Goal: Information Seeking & Learning: Learn about a topic

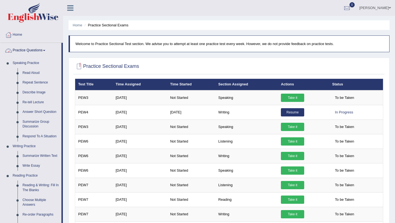
click at [25, 47] on link "Practice Questions" at bounding box center [30, 50] width 61 height 14
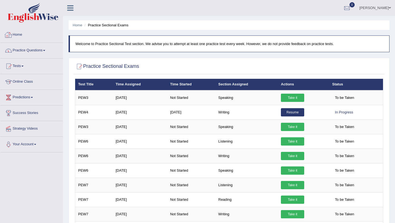
click at [23, 52] on link "Practice Questions" at bounding box center [31, 50] width 63 height 14
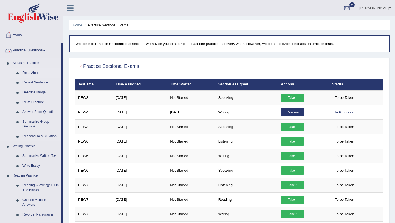
click at [28, 75] on link "Read Aloud" at bounding box center [40, 73] width 41 height 10
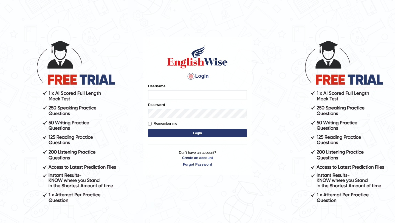
type input "pavithragowda"
click at [213, 134] on button "Login" at bounding box center [197, 133] width 99 height 8
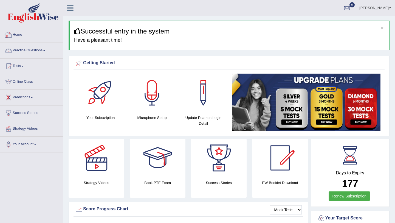
click at [41, 49] on link "Practice Questions" at bounding box center [31, 50] width 63 height 14
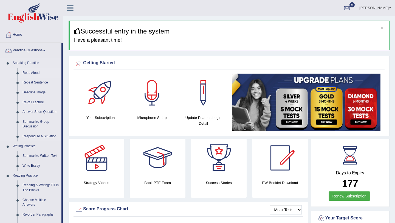
click at [32, 73] on link "Read Aloud" at bounding box center [40, 73] width 41 height 10
